Goal: Find specific page/section: Find specific page/section

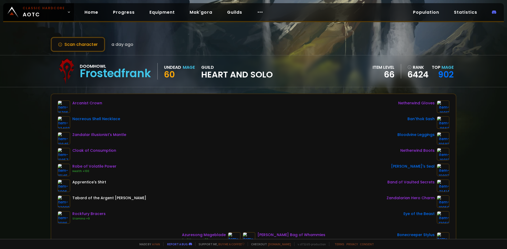
scroll to position [53, 0]
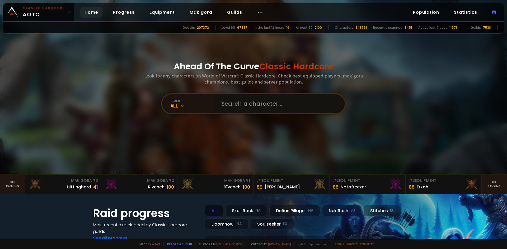
click at [245, 109] on input "text" at bounding box center [278, 103] width 120 height 19
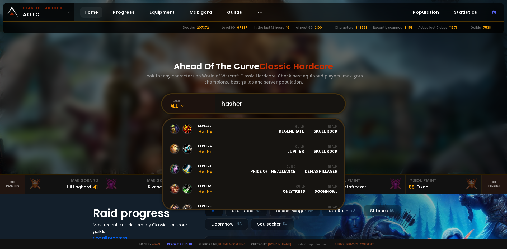
type input "hashera"
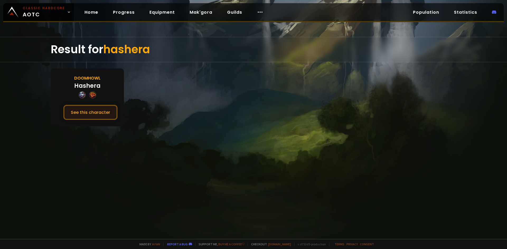
drag, startPoint x: 106, startPoint y: 111, endPoint x: 113, endPoint y: 115, distance: 7.8
click at [105, 111] on button "See this character" at bounding box center [90, 112] width 54 height 15
